Goal: Information Seeking & Learning: Compare options

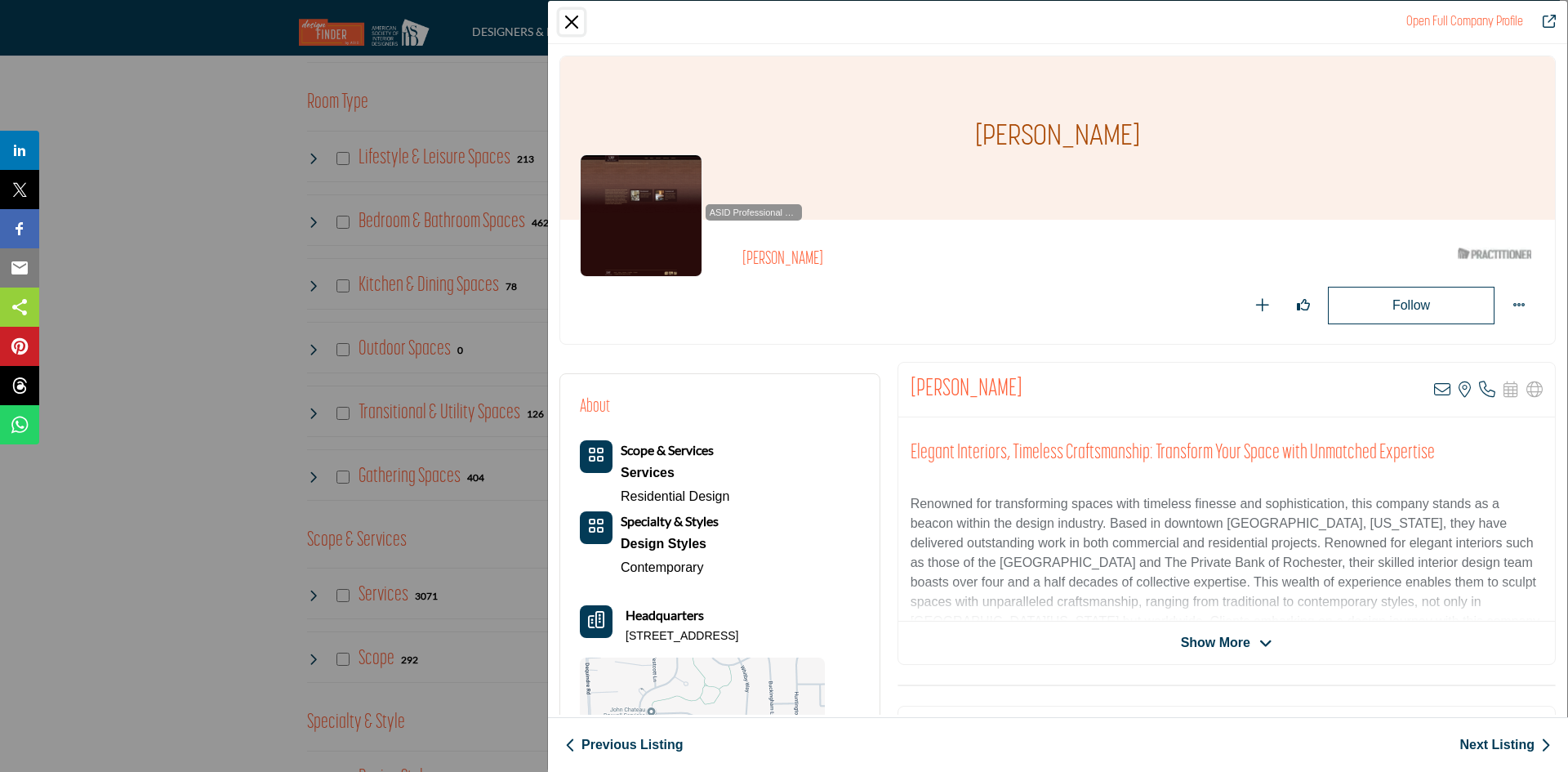
click at [571, 18] on button "Close" at bounding box center [572, 22] width 25 height 25
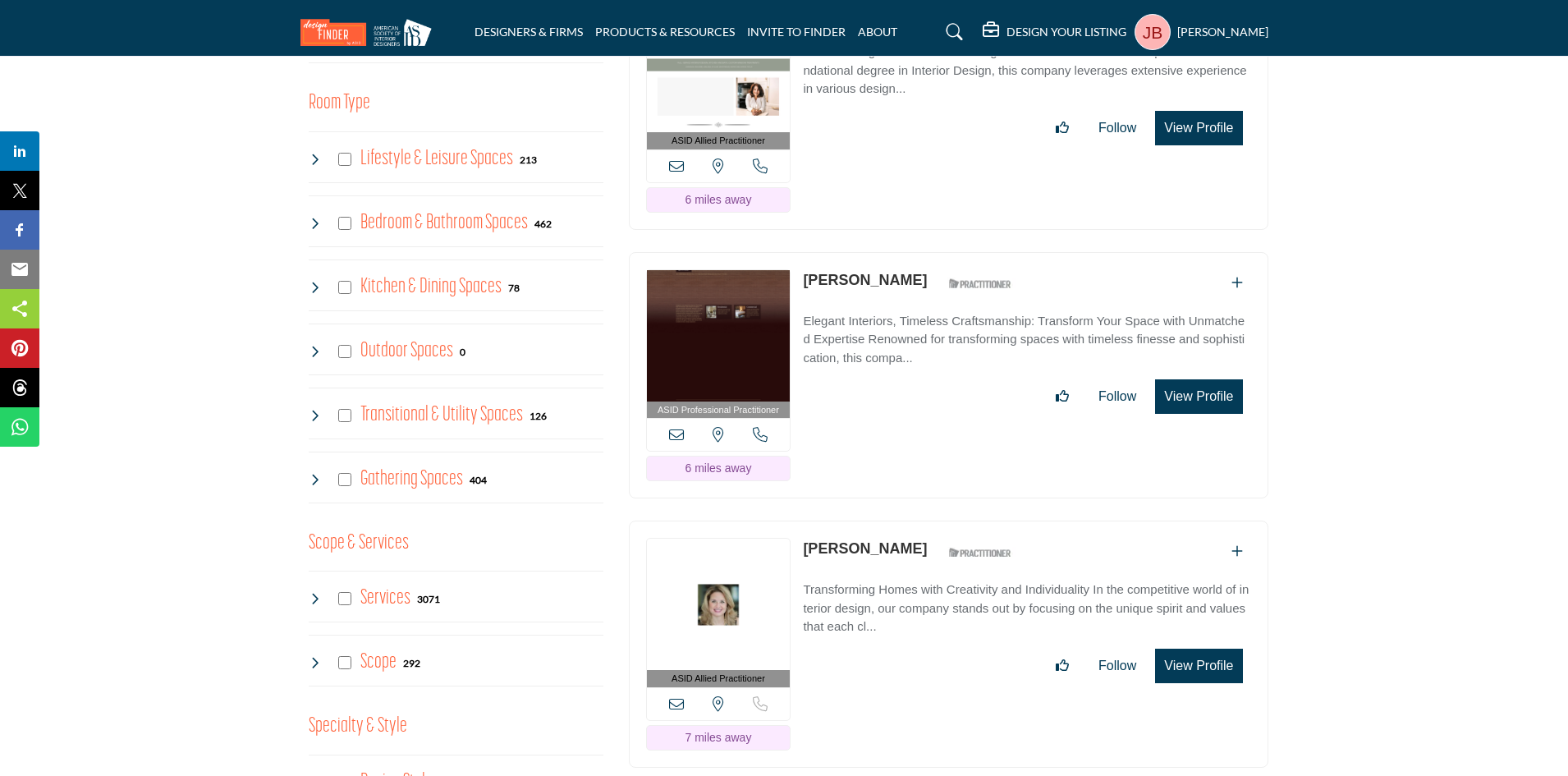
click at [1180, 663] on button "View Profile" at bounding box center [1199, 666] width 87 height 34
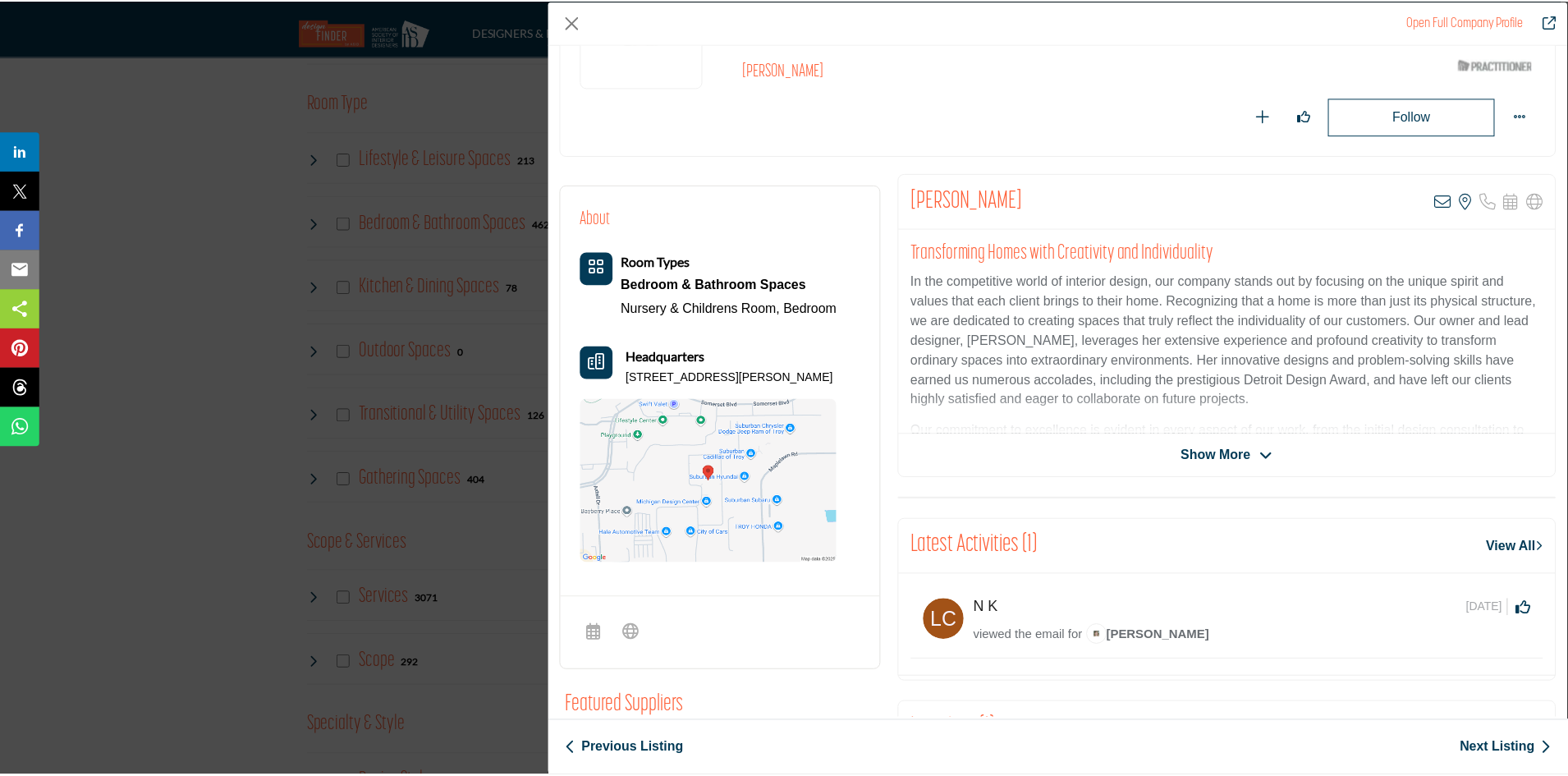
scroll to position [247, 0]
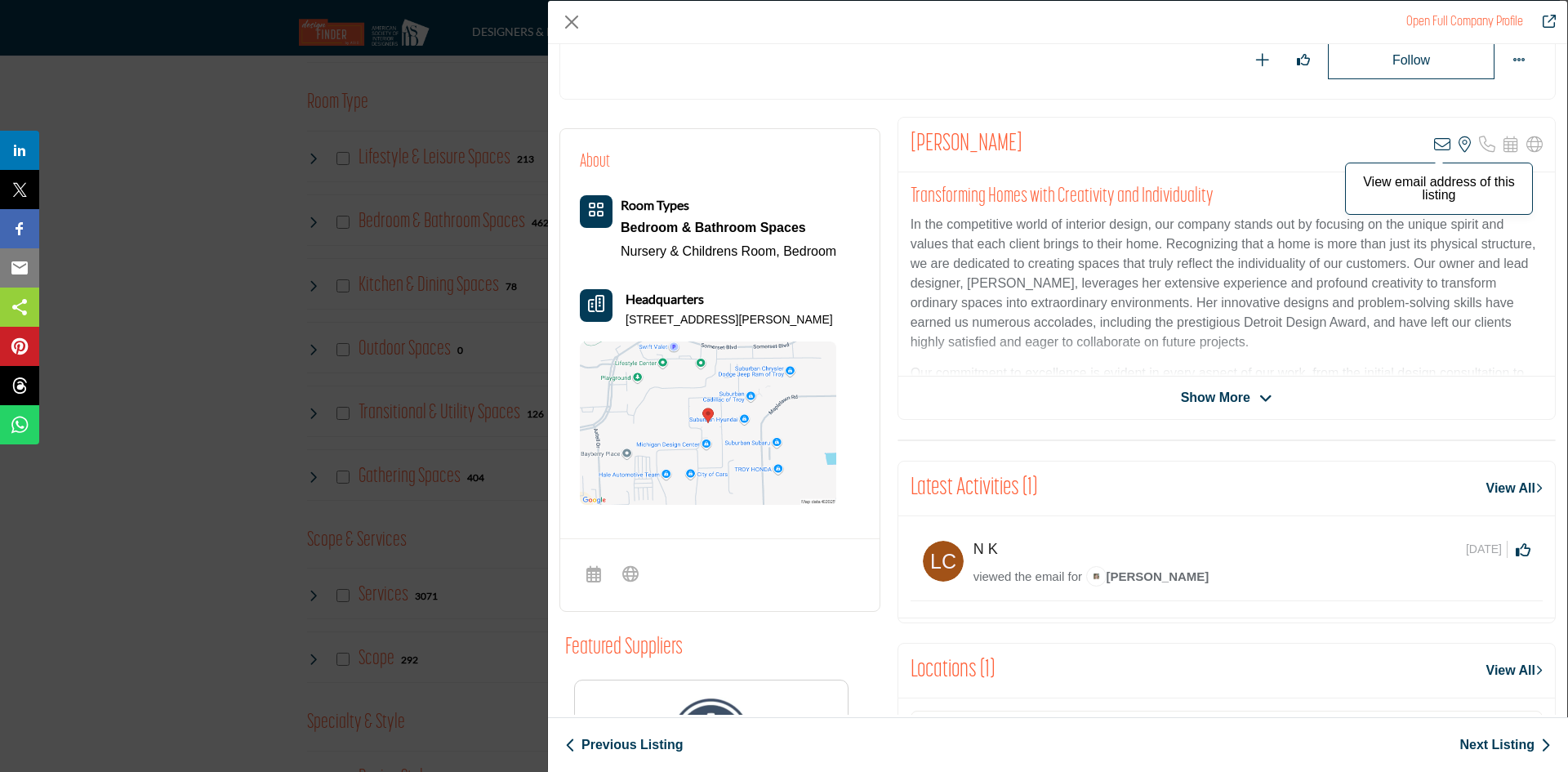
click at [1434, 139] on icon "Company Data Modal" at bounding box center [1443, 145] width 17 height 17
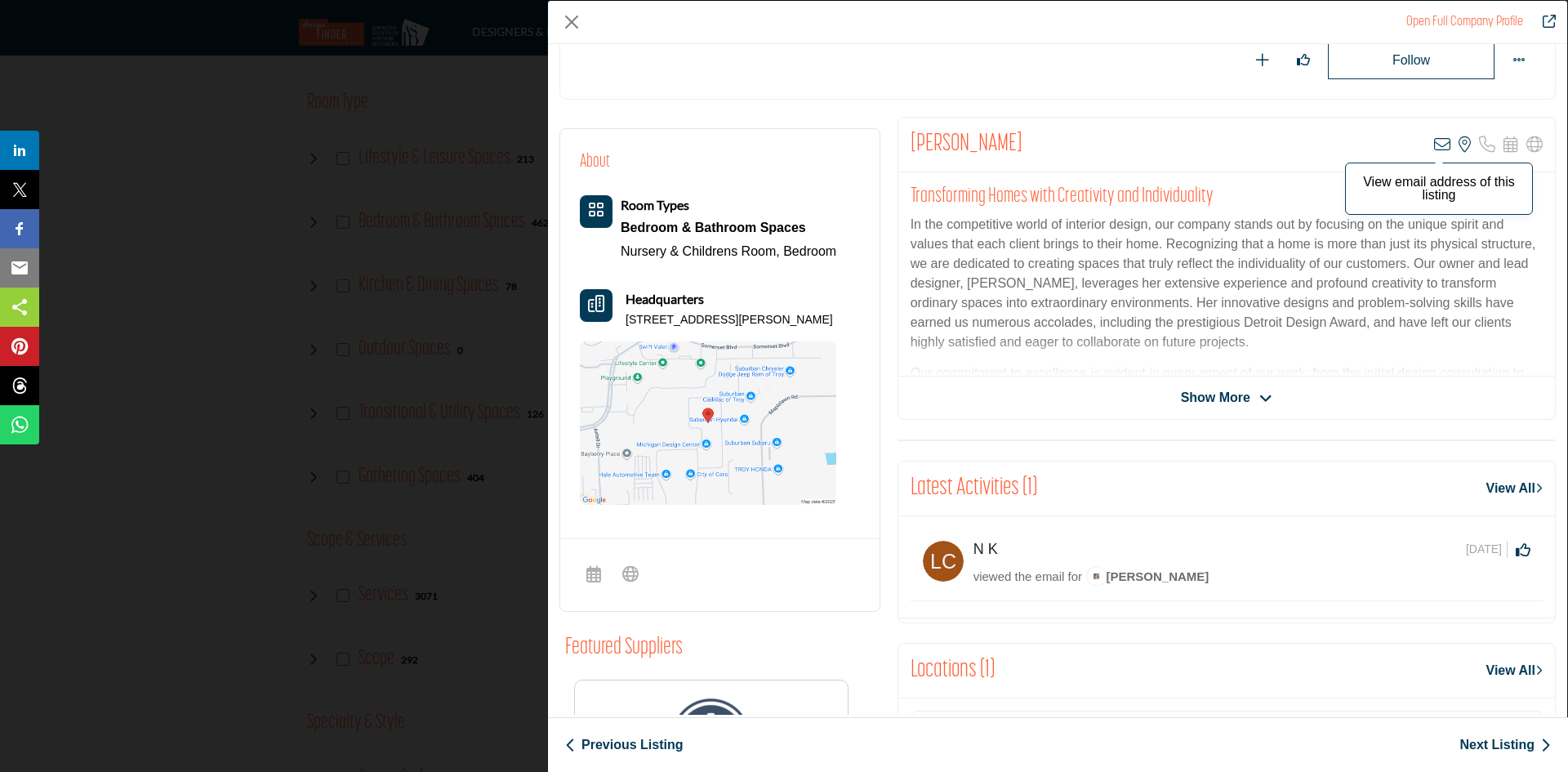
click at [1434, 143] on icon "Company Data Modal" at bounding box center [1443, 145] width 17 height 17
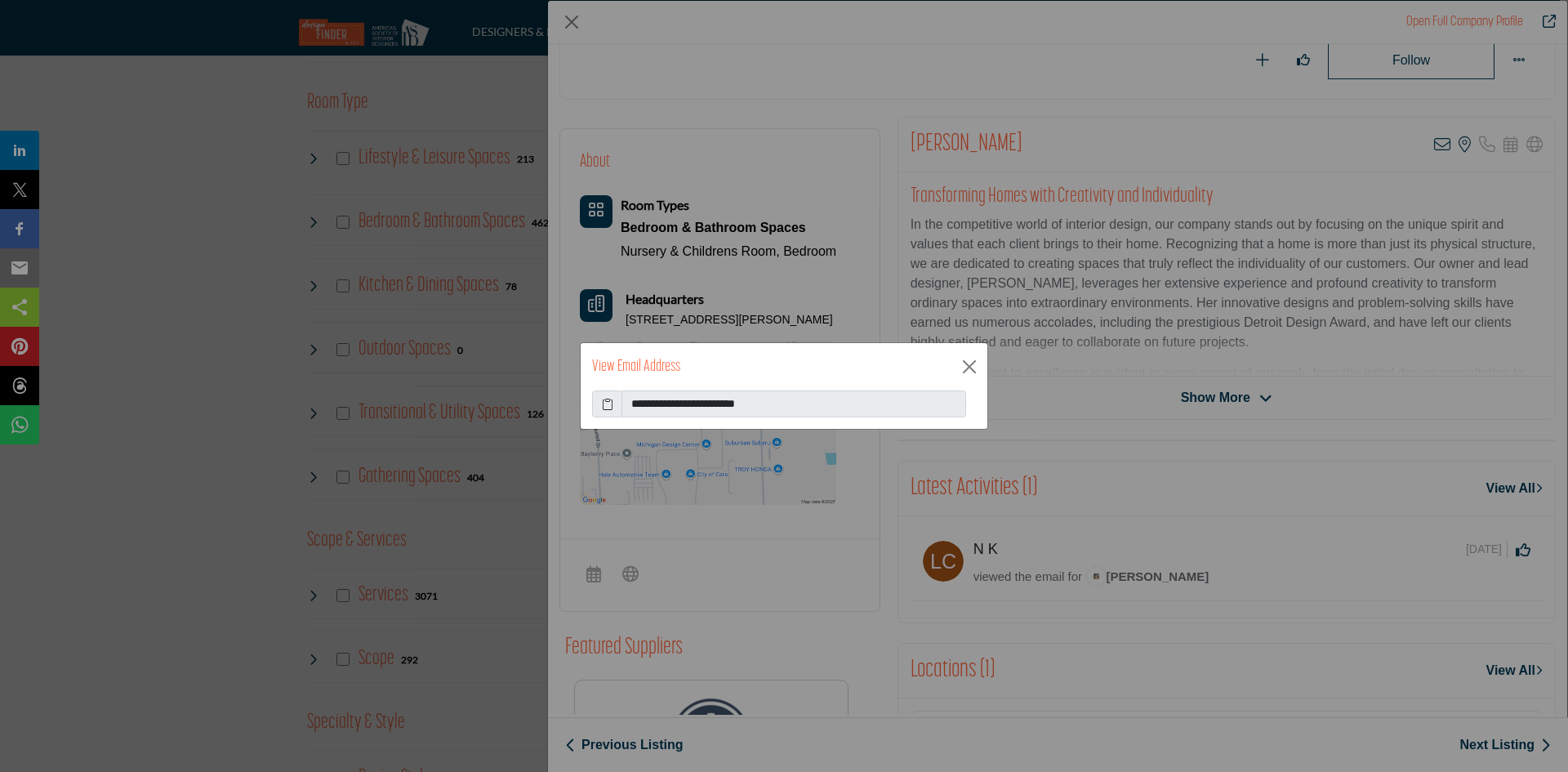
click at [604, 403] on icon at bounding box center [608, 404] width 11 height 18
click at [972, 365] on button "Close" at bounding box center [969, 366] width 25 height 25
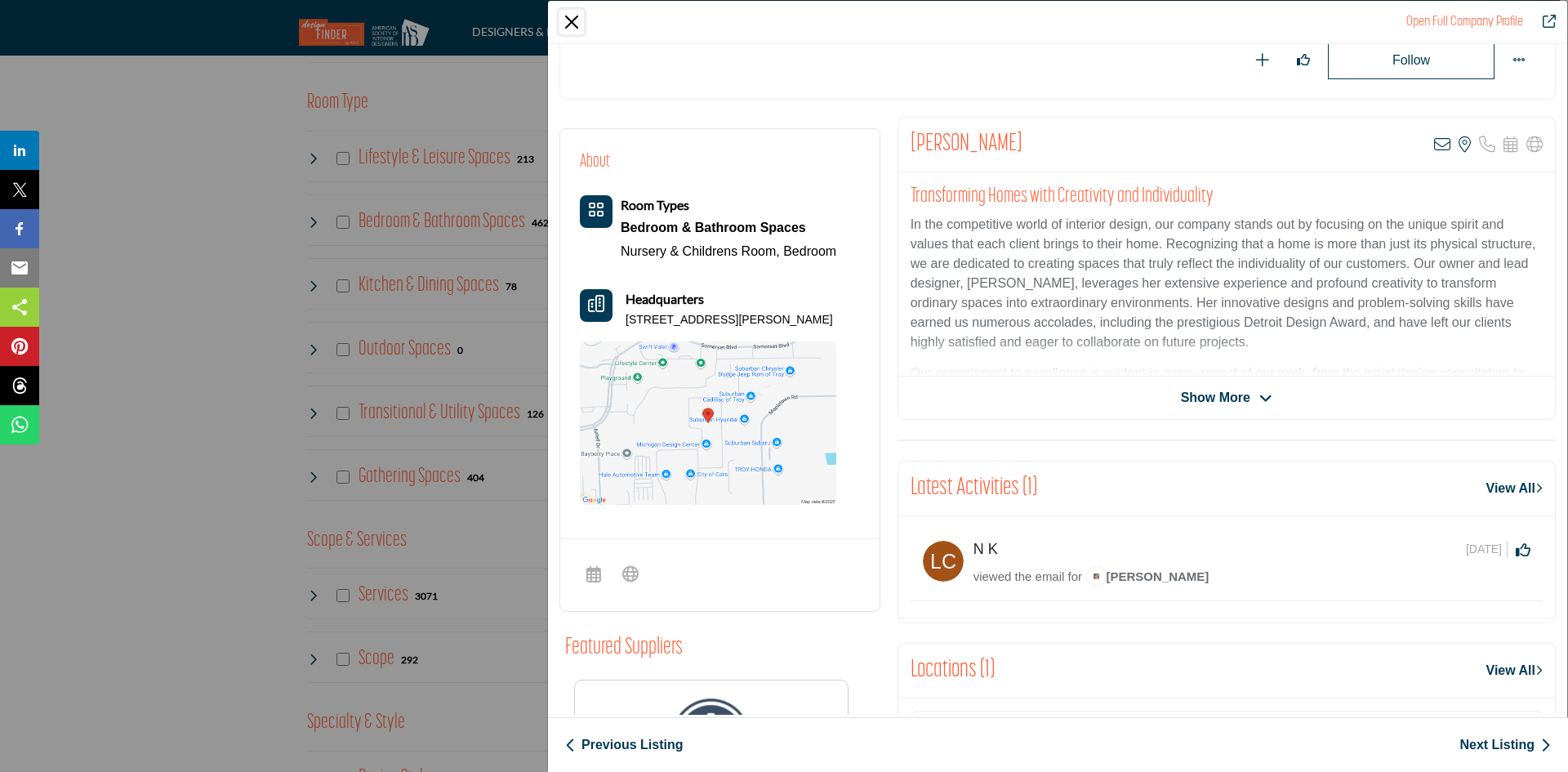
click at [568, 16] on button "Close" at bounding box center [572, 22] width 25 height 25
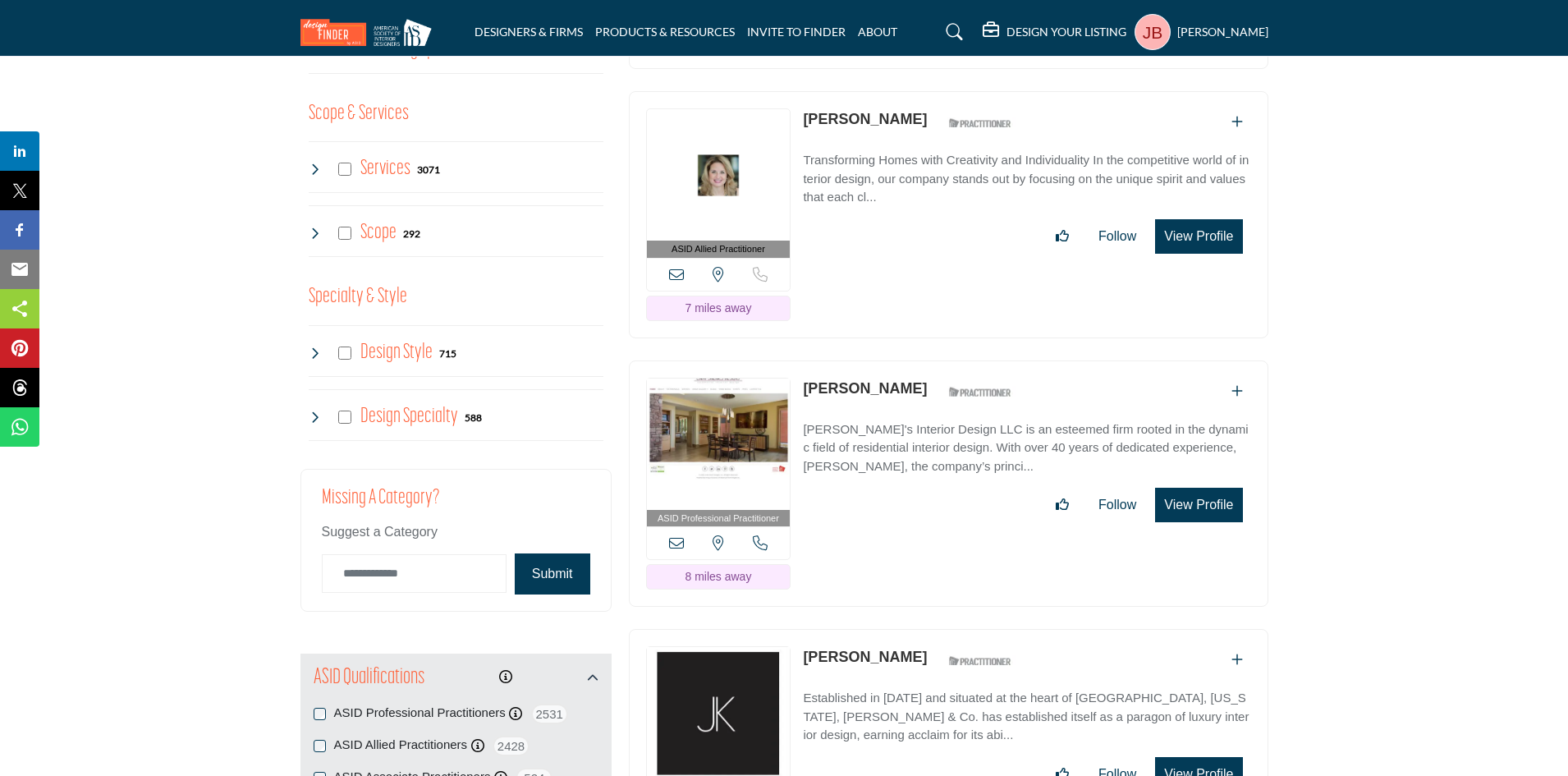
scroll to position [1314, 0]
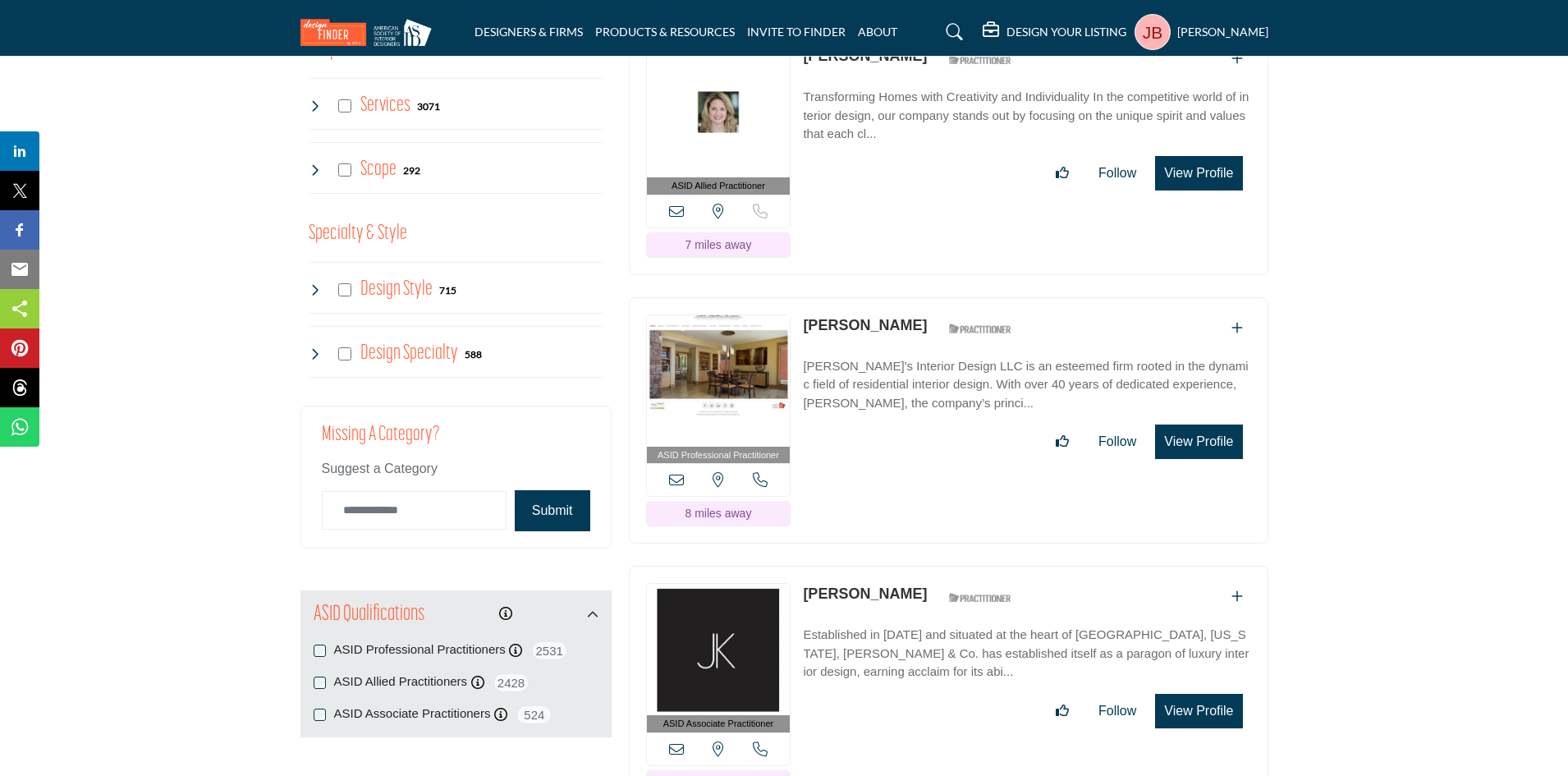
click at [1186, 433] on button "View Profile" at bounding box center [1199, 441] width 87 height 34
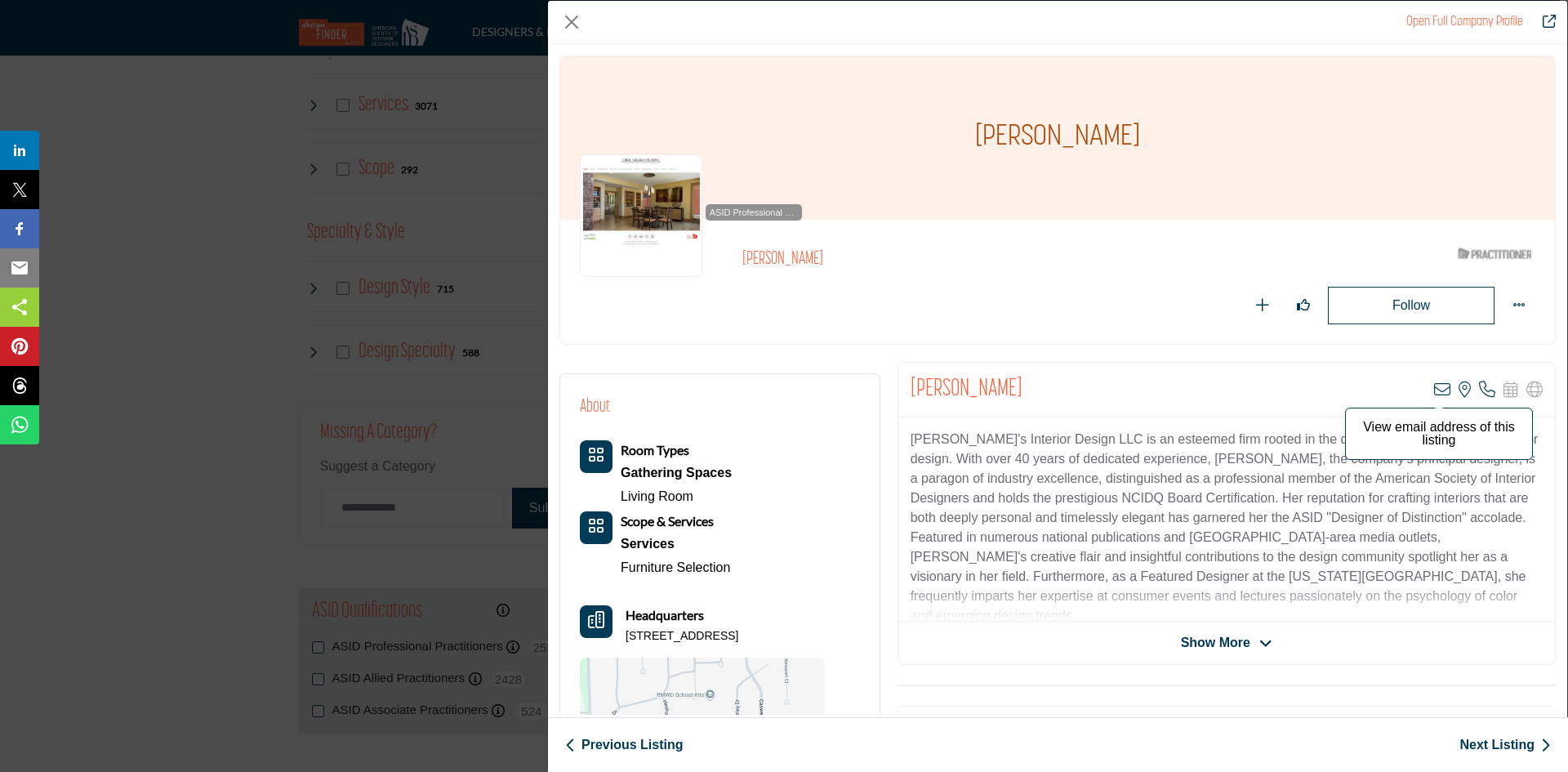
click at [1435, 386] on icon "Company Data Modal" at bounding box center [1443, 390] width 17 height 17
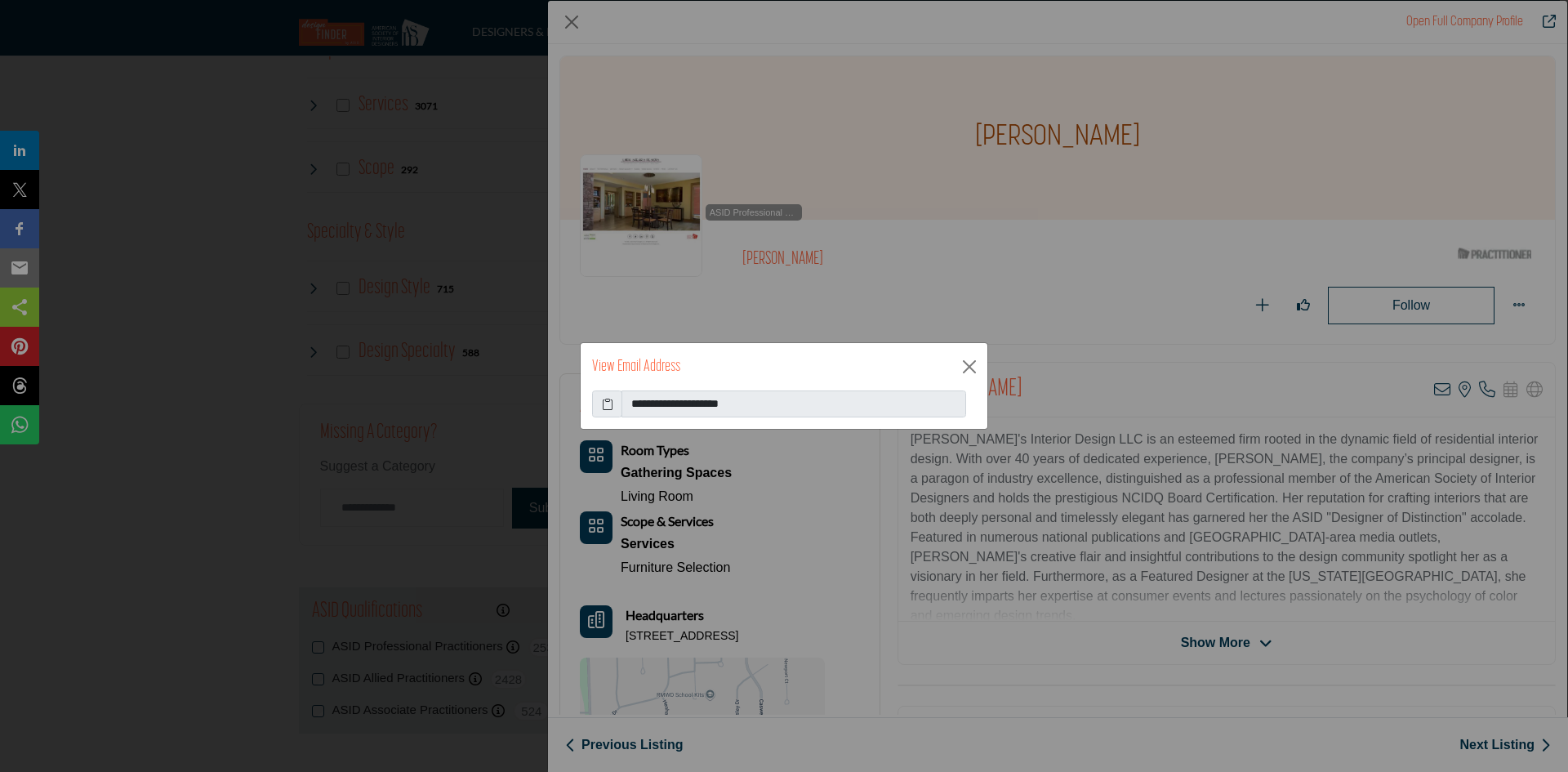
click at [605, 402] on icon at bounding box center [608, 404] width 11 height 18
click at [967, 365] on button "Close" at bounding box center [969, 366] width 25 height 25
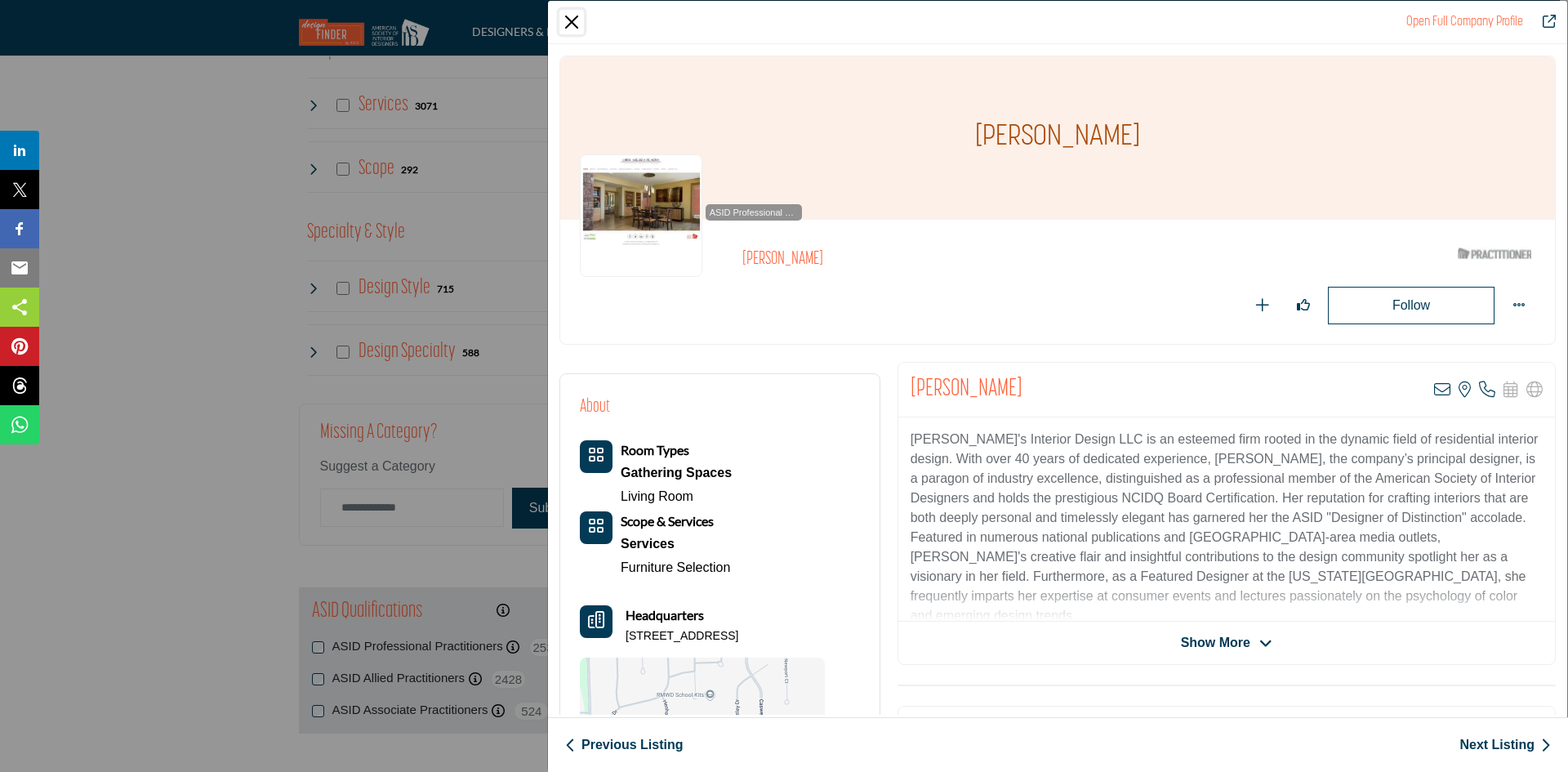
click at [571, 19] on button "Close" at bounding box center [572, 22] width 25 height 25
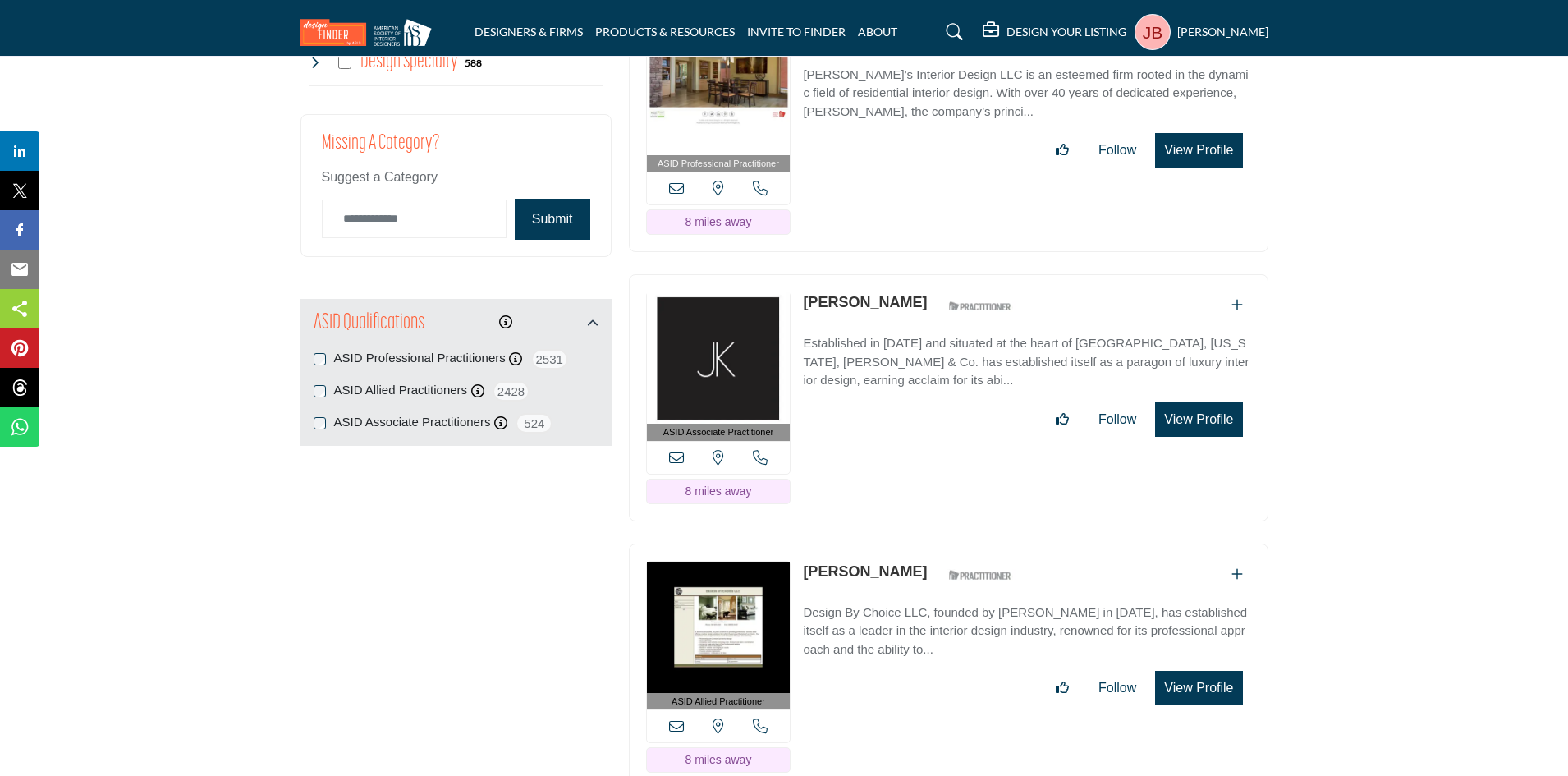
scroll to position [1642, 0]
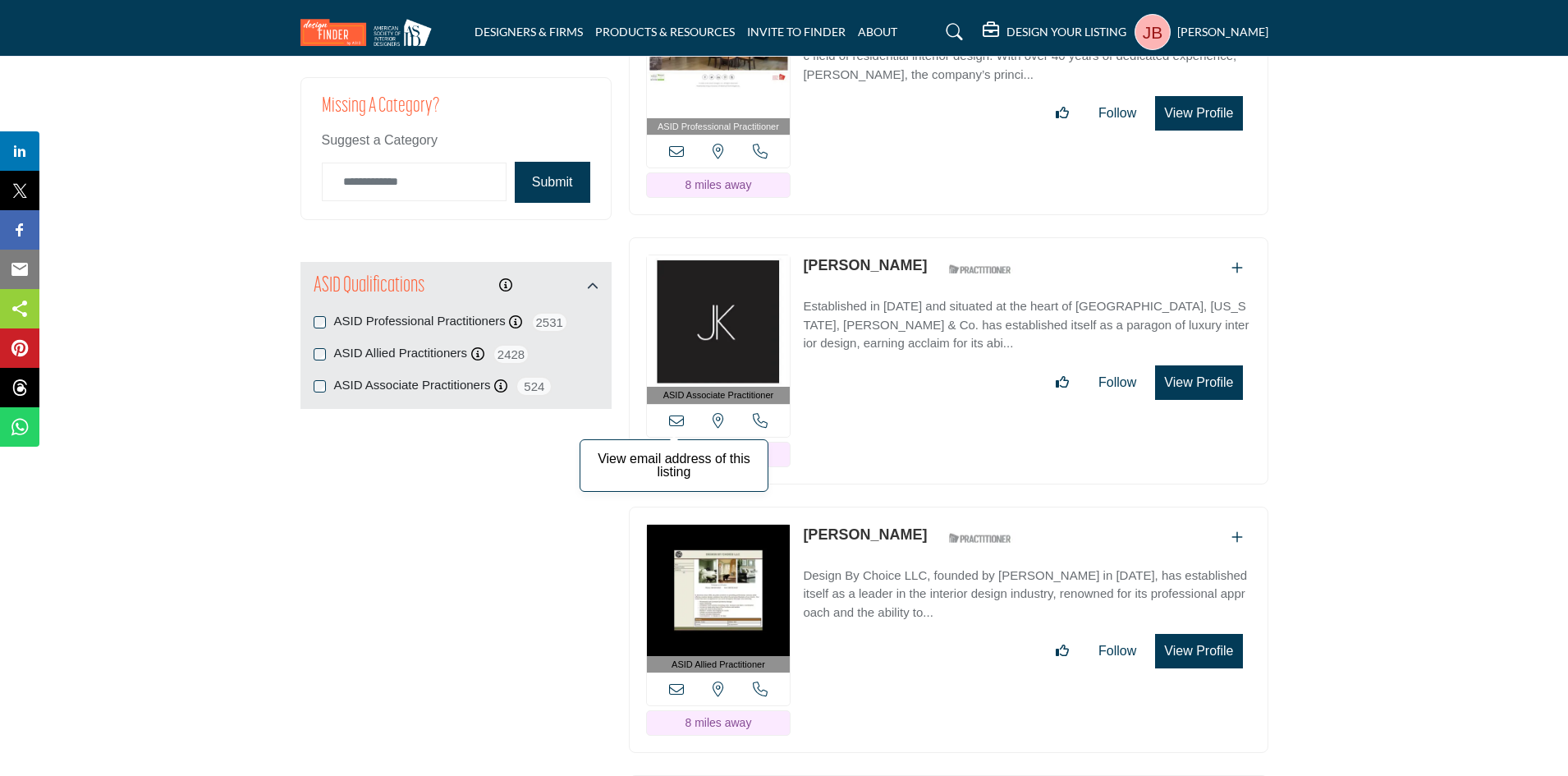
click at [677, 413] on icon at bounding box center [677, 420] width 15 height 15
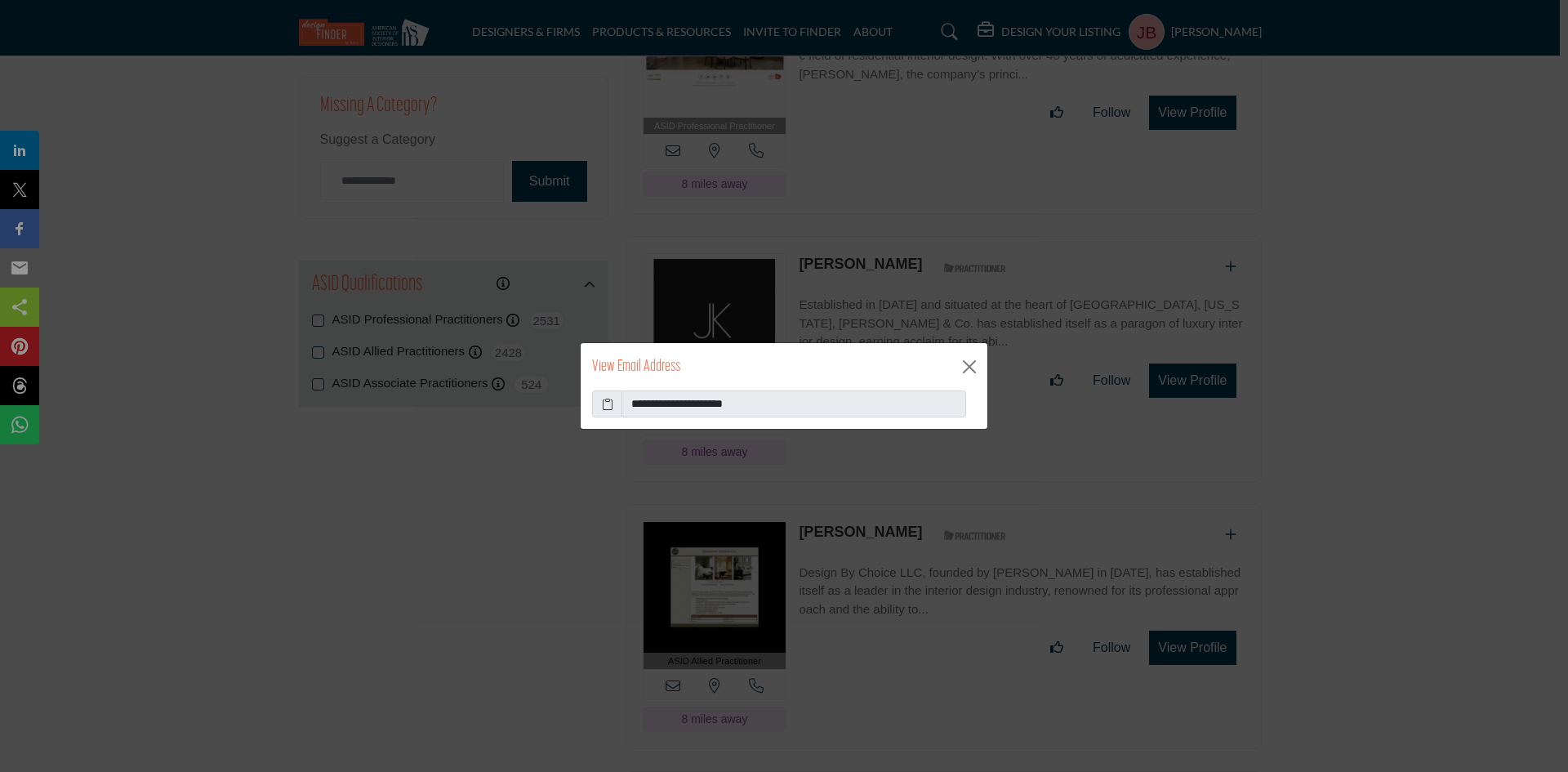
click at [605, 403] on icon at bounding box center [608, 404] width 11 height 18
click at [969, 360] on button "Close" at bounding box center [969, 366] width 25 height 25
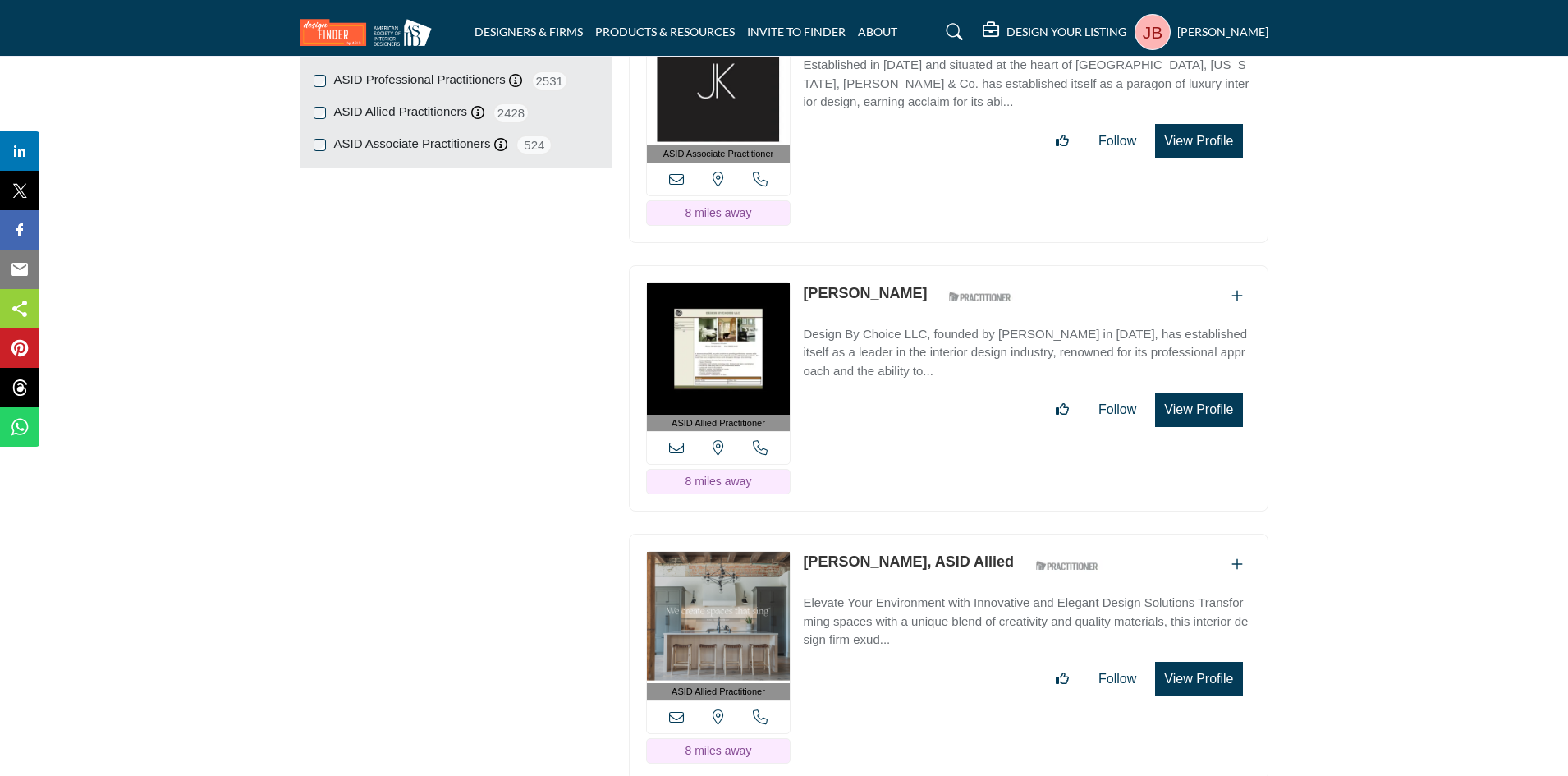
scroll to position [1889, 0]
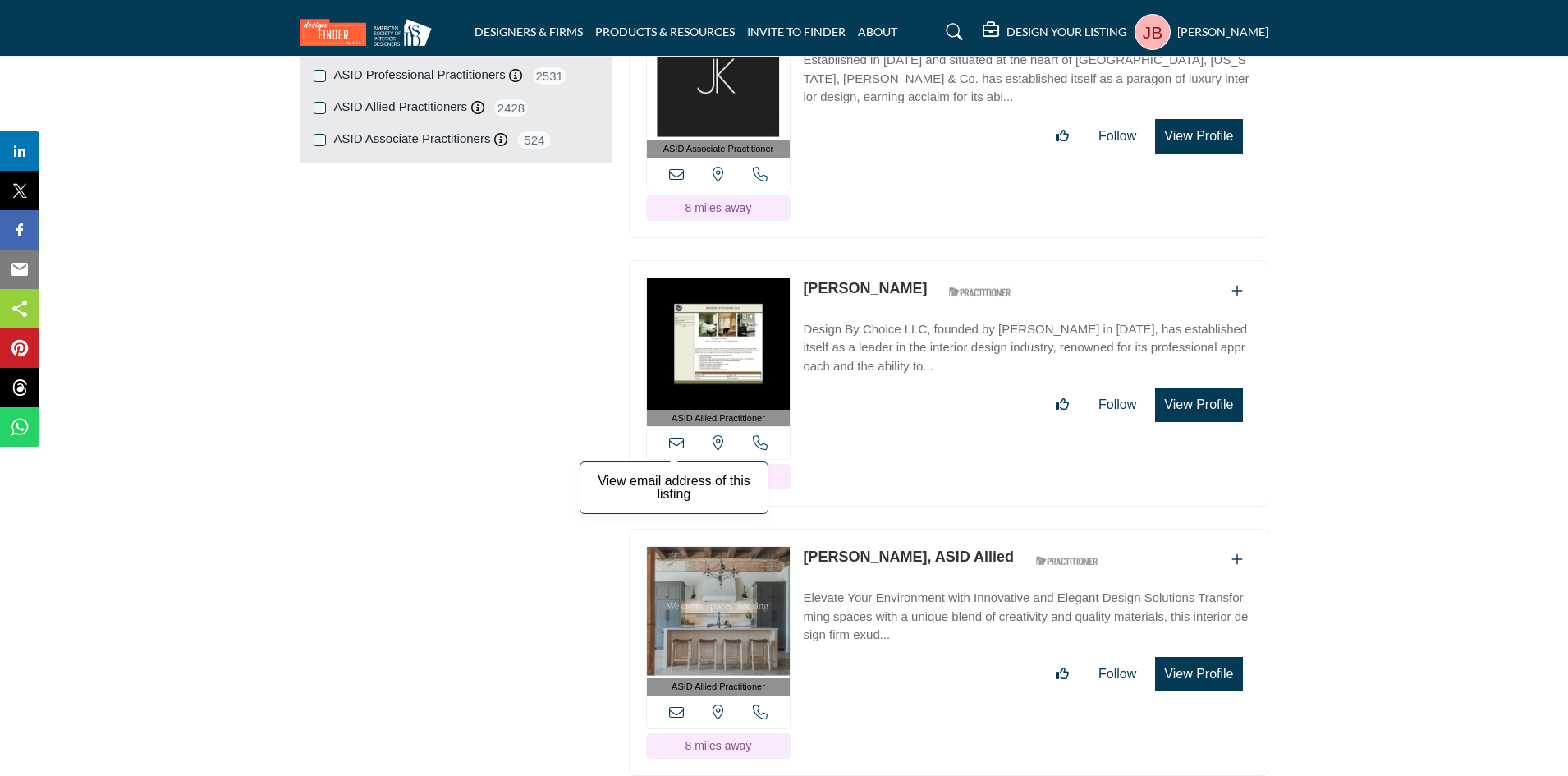
click at [672, 435] on icon at bounding box center [677, 442] width 15 height 15
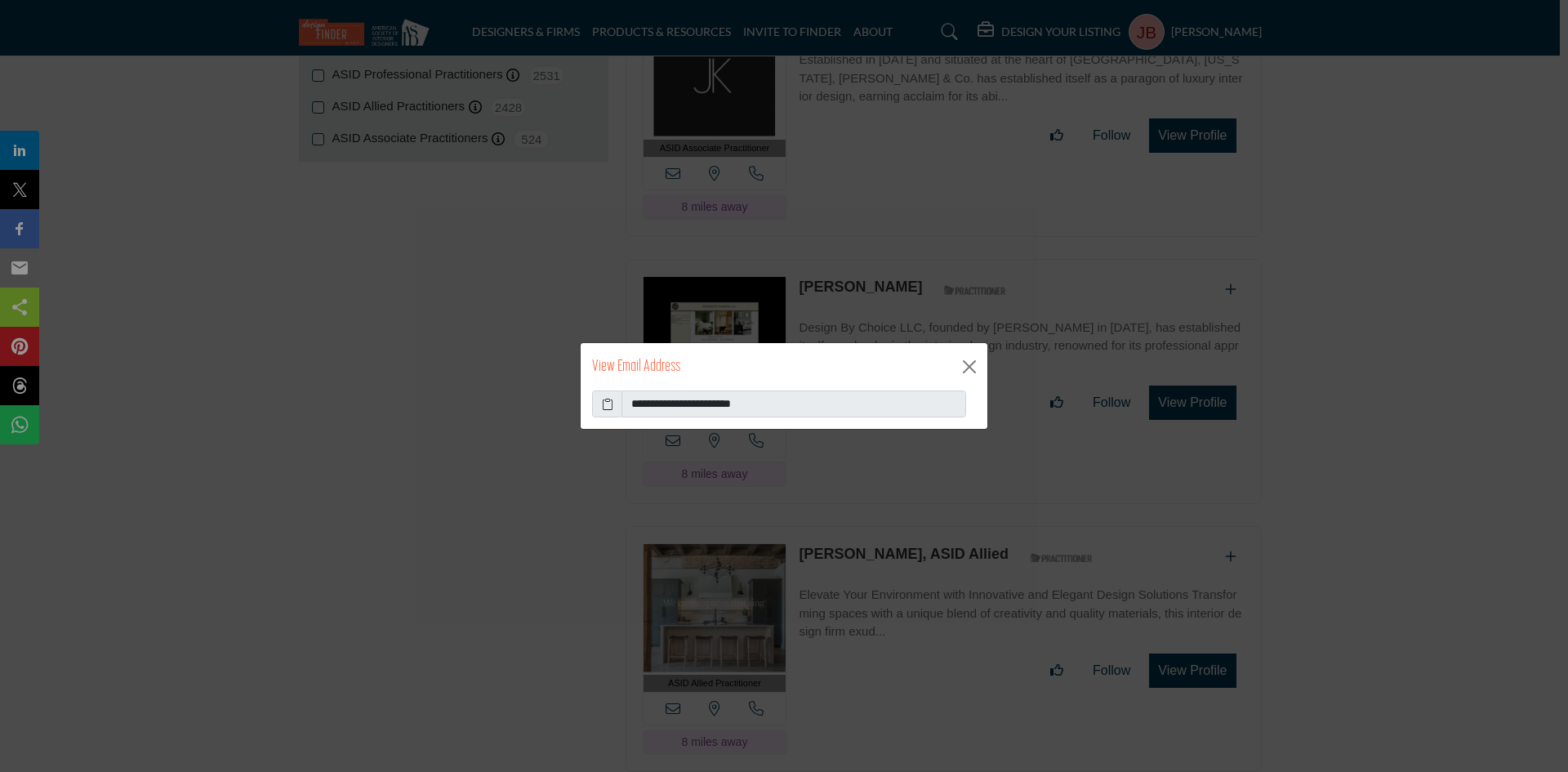
click at [603, 406] on icon at bounding box center [608, 404] width 11 height 18
click at [967, 362] on button "Close" at bounding box center [969, 366] width 25 height 25
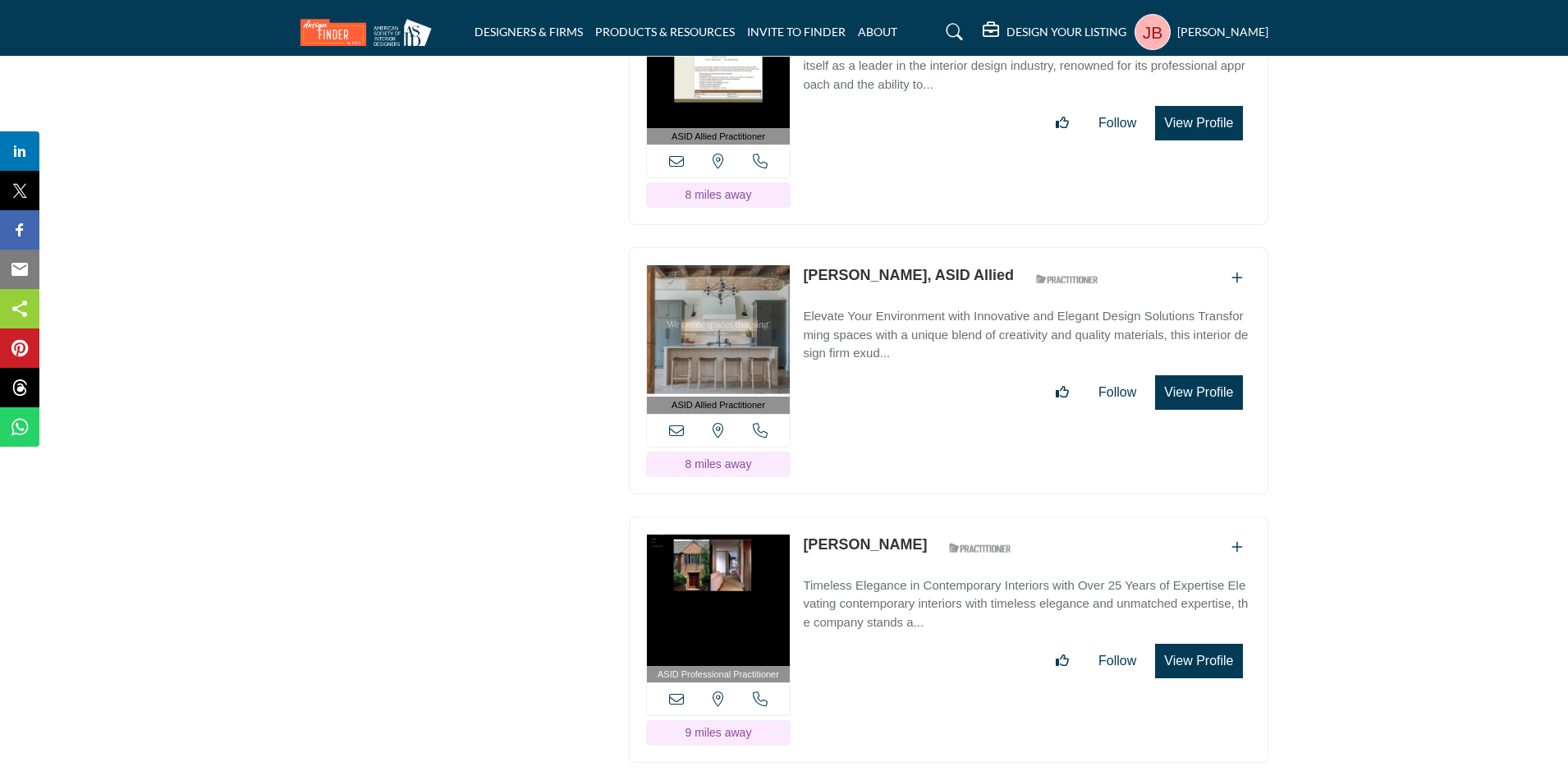
scroll to position [2217, 0]
